Goal: Navigation & Orientation: Find specific page/section

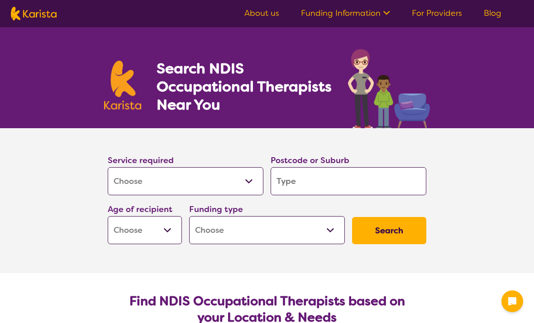
select select "[MEDICAL_DATA]"
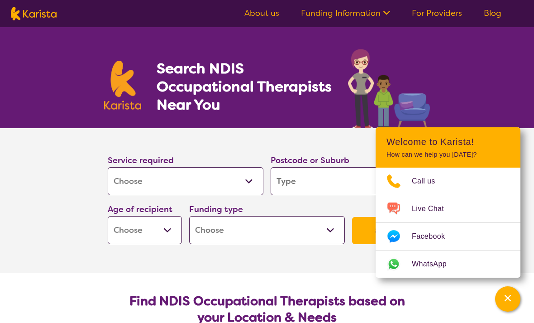
click at [510, 289] on div "Channel Menu" at bounding box center [508, 299] width 18 height 20
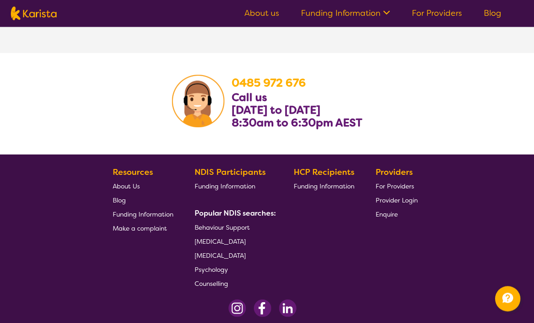
scroll to position [1546, 0]
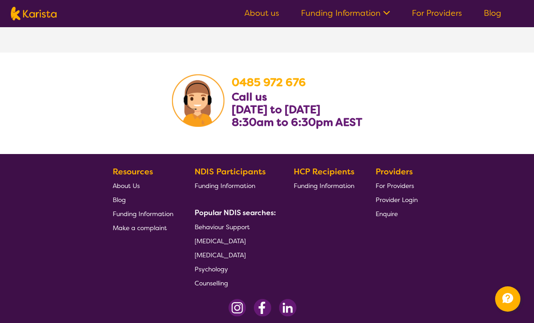
click at [136, 190] on span "About Us" at bounding box center [126, 185] width 27 height 8
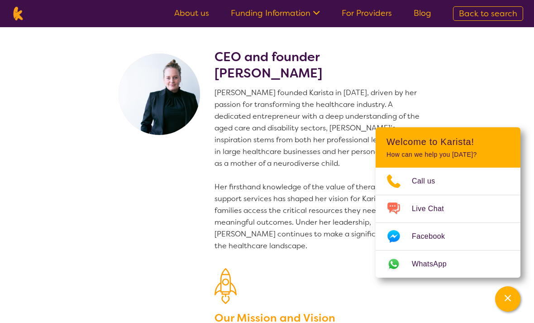
click at [508, 295] on icon "Channel Menu" at bounding box center [507, 298] width 6 height 6
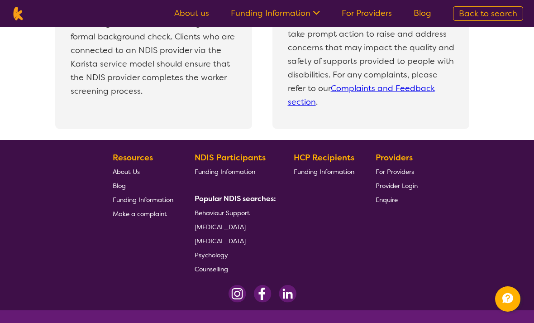
scroll to position [1995, 0]
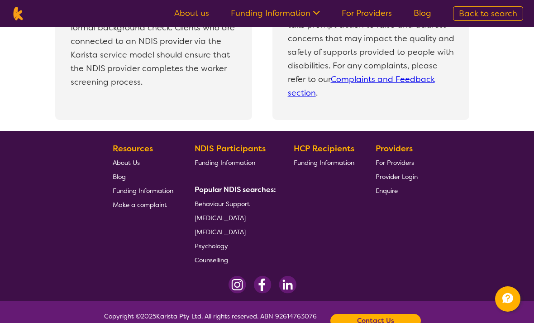
click at [124, 173] on span "Blog" at bounding box center [119, 176] width 13 height 8
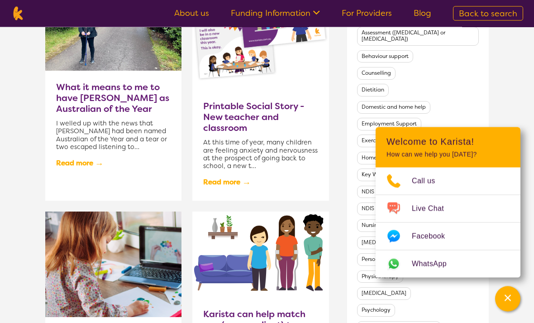
scroll to position [411, 0]
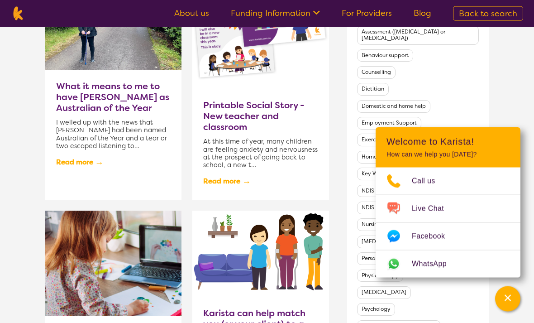
click at [512, 302] on icon "Channel Menu" at bounding box center [507, 297] width 9 height 9
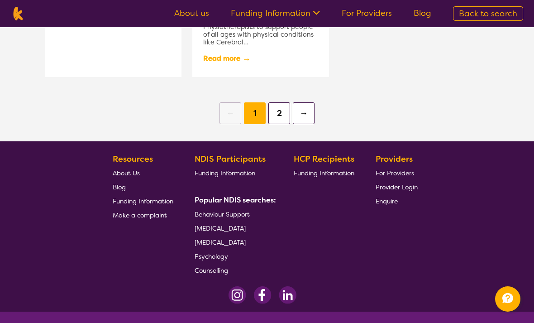
scroll to position [1032, 0]
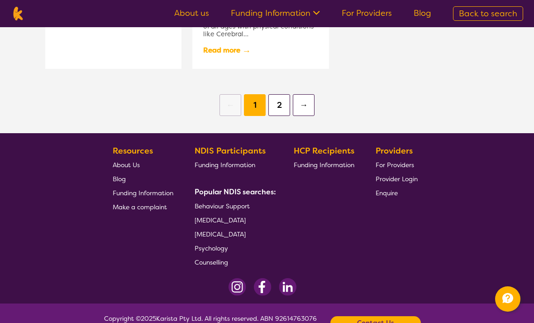
click at [134, 163] on span "About Us" at bounding box center [126, 165] width 27 height 8
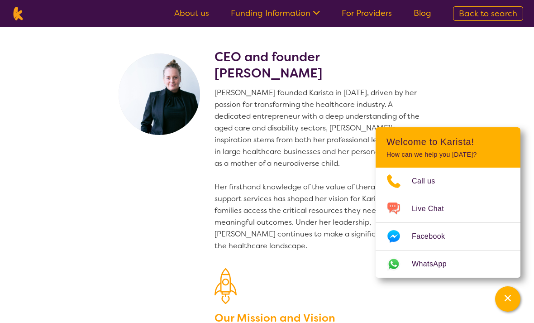
click at [190, 13] on link "About us" at bounding box center [191, 13] width 35 height 11
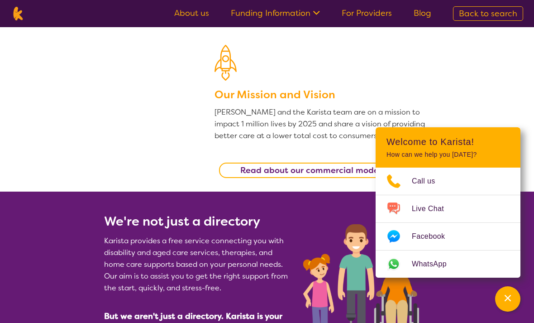
scroll to position [223, 0]
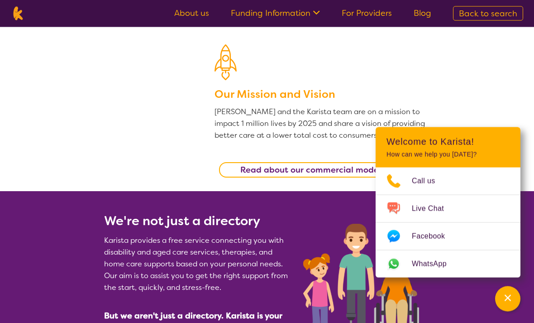
click at [513, 309] on div "Channel Menu" at bounding box center [508, 299] width 18 height 20
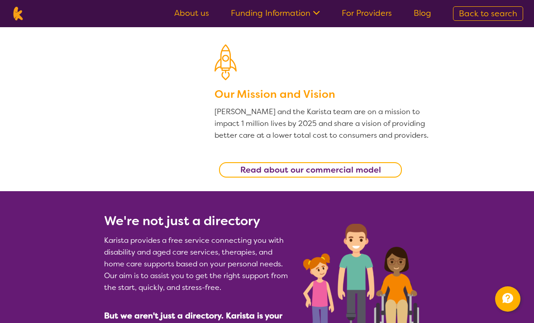
click at [376, 15] on link "For Providers" at bounding box center [367, 13] width 50 height 11
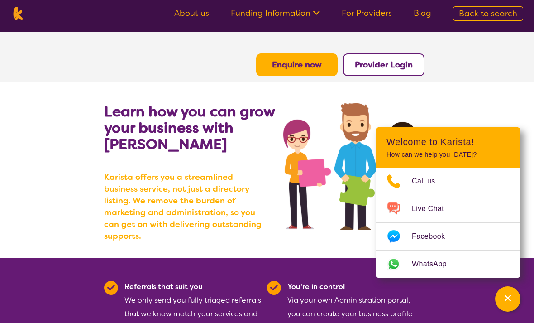
click at [504, 293] on icon "Channel Menu" at bounding box center [507, 297] width 9 height 9
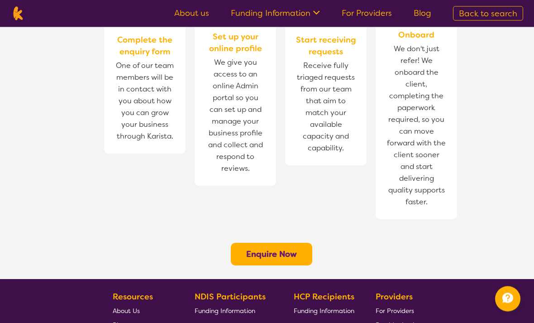
scroll to position [642, 0]
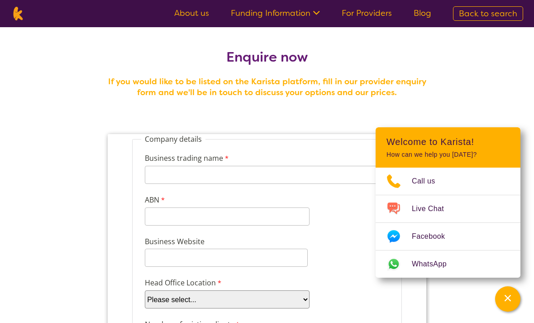
click at [505, 293] on icon "Channel Menu" at bounding box center [507, 297] width 9 height 9
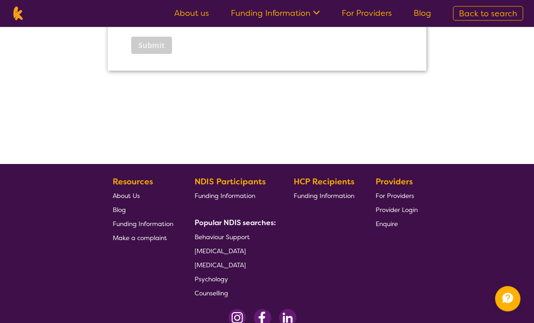
scroll to position [1470, 0]
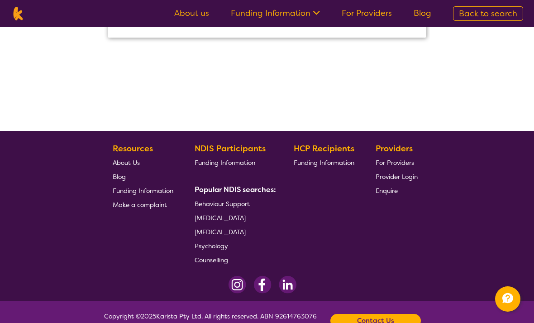
click at [385, 322] on b "Contact Us" at bounding box center [375, 321] width 37 height 14
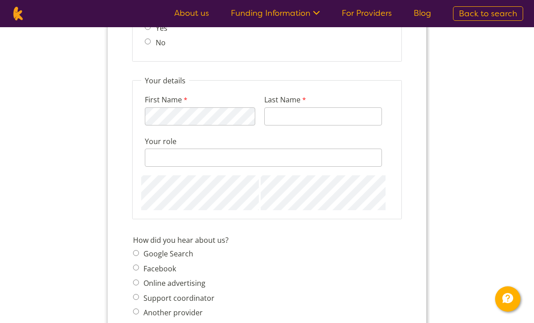
scroll to position [918, 0]
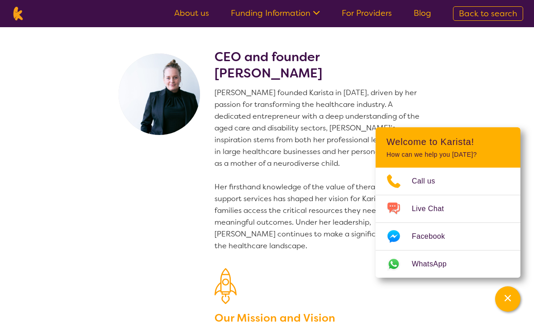
scroll to position [1596, 0]
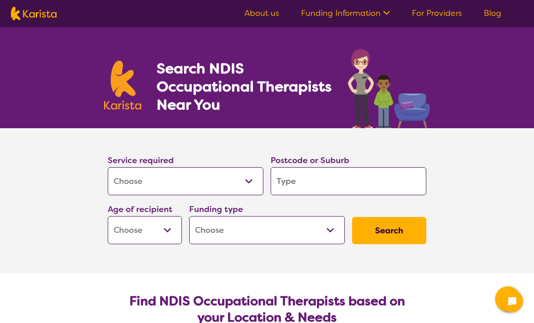
select select "[MEDICAL_DATA]"
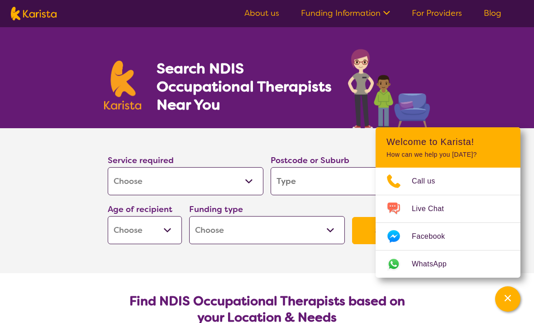
scroll to position [1575, 0]
